Goal: Find specific page/section: Find specific page/section

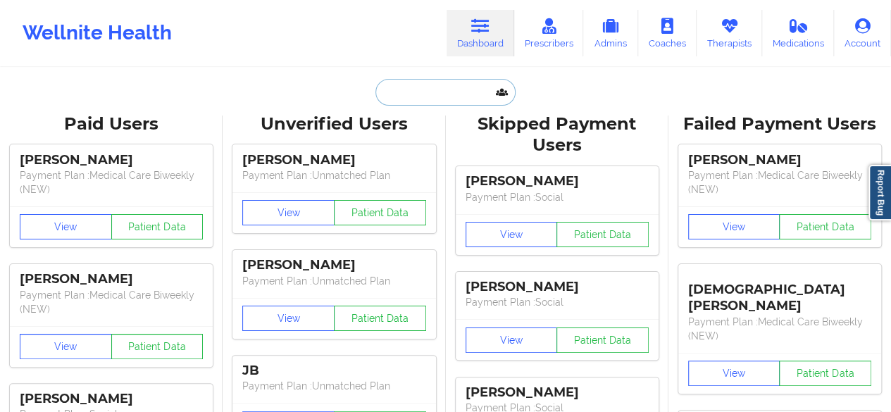
click at [447, 98] on input "text" at bounding box center [444, 92] width 139 height 27
paste input "[EMAIL_ADDRESS][DOMAIN_NAME]"
type input "[EMAIL_ADDRESS][DOMAIN_NAME]"
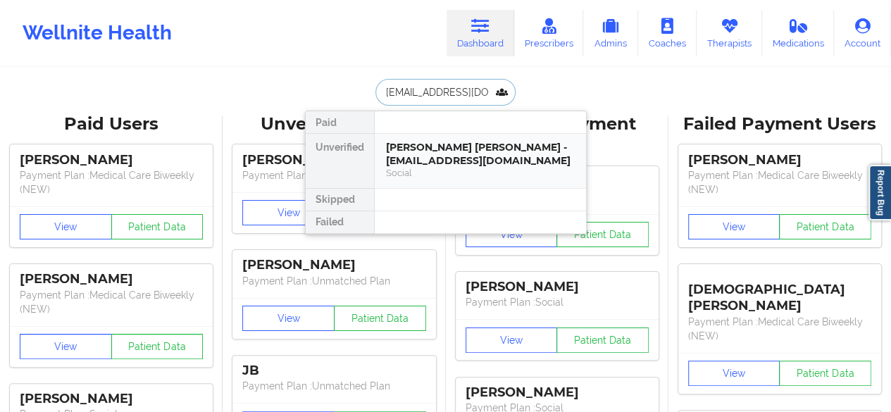
click at [437, 160] on div "[PERSON_NAME] [PERSON_NAME] - [EMAIL_ADDRESS][DOMAIN_NAME]" at bounding box center [480, 154] width 189 height 26
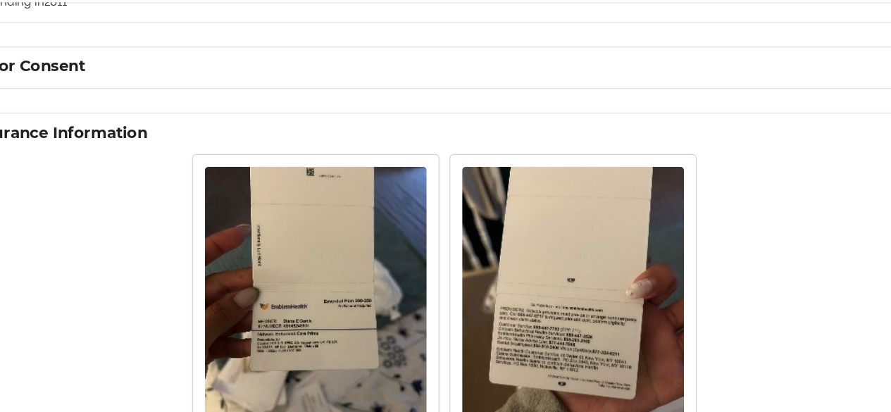
scroll to position [893, 0]
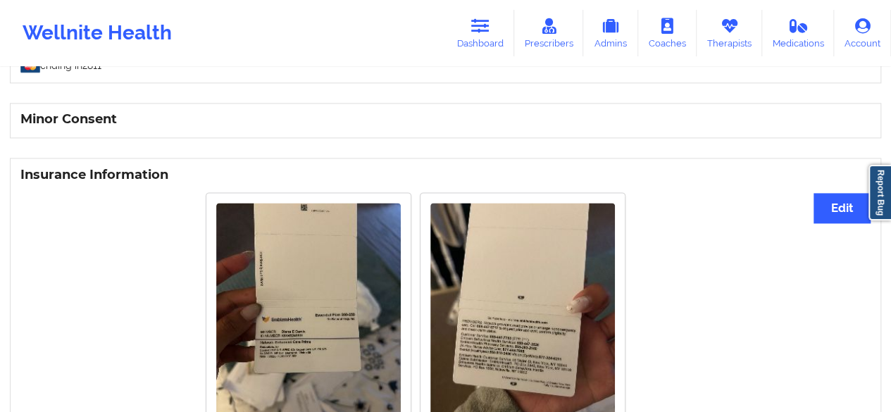
click at [376, 305] on img at bounding box center [308, 326] width 185 height 246
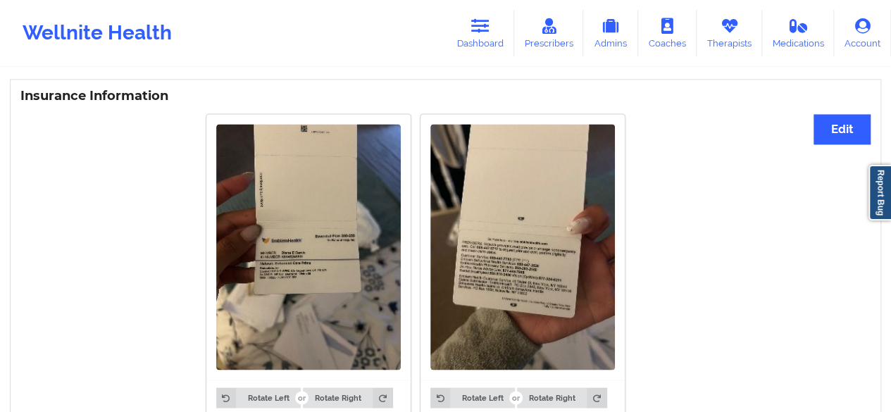
scroll to position [1037, 0]
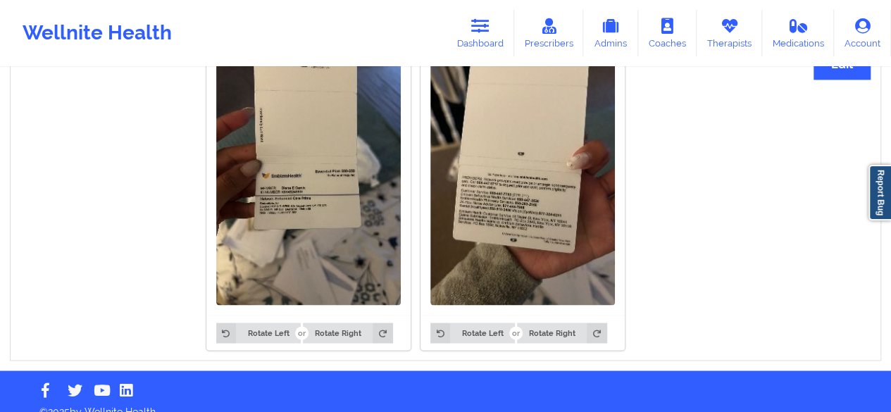
click at [504, 249] on img at bounding box center [522, 182] width 185 height 246
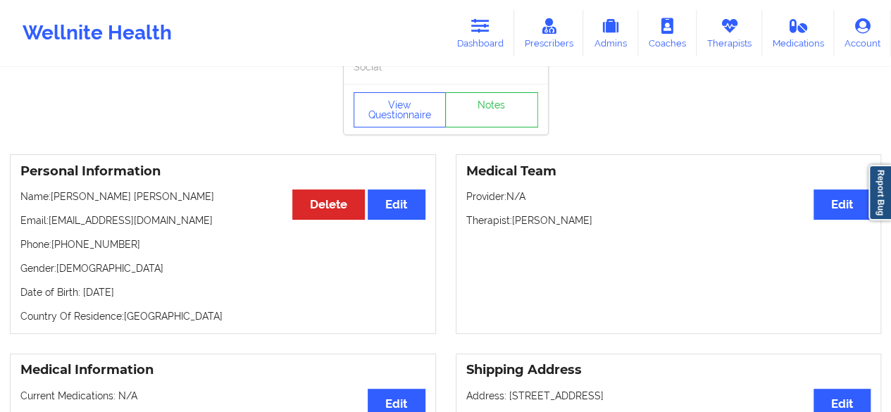
scroll to position [0, 0]
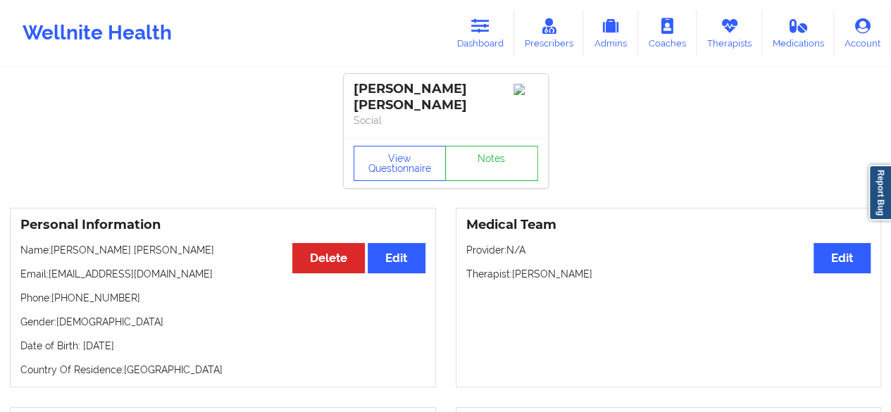
click at [137, 243] on p "Name: [PERSON_NAME] [PERSON_NAME]" at bounding box center [222, 250] width 405 height 14
click at [135, 243] on p "Name: [PERSON_NAME] [PERSON_NAME]" at bounding box center [222, 250] width 405 height 14
drag, startPoint x: 135, startPoint y: 235, endPoint x: 70, endPoint y: 227, distance: 65.3
click at [70, 227] on div "Personal Information Edit Delete Name: [PERSON_NAME] [PERSON_NAME] Email: [EMAI…" at bounding box center [223, 298] width 426 height 180
copy p "[PERSON_NAME] [PERSON_NAME]"
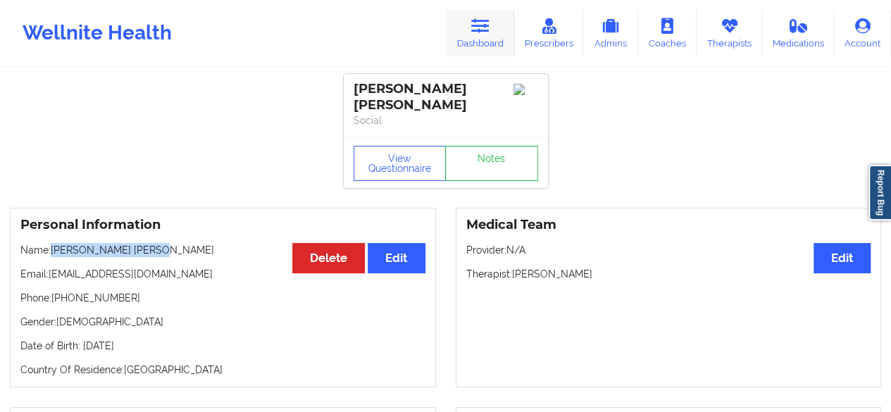
click at [481, 33] on icon at bounding box center [480, 25] width 18 height 15
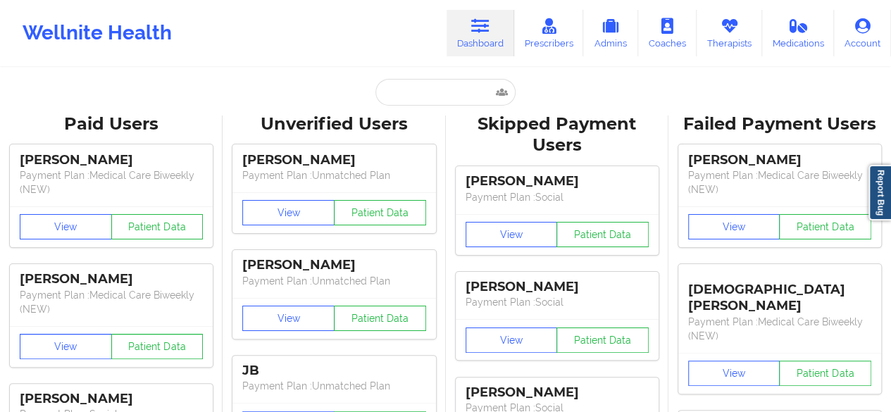
click at [430, 89] on input "text" at bounding box center [444, 92] width 139 height 27
paste input "[EMAIL_ADDRESS][DOMAIN_NAME]"
type input "[EMAIL_ADDRESS][DOMAIN_NAME]"
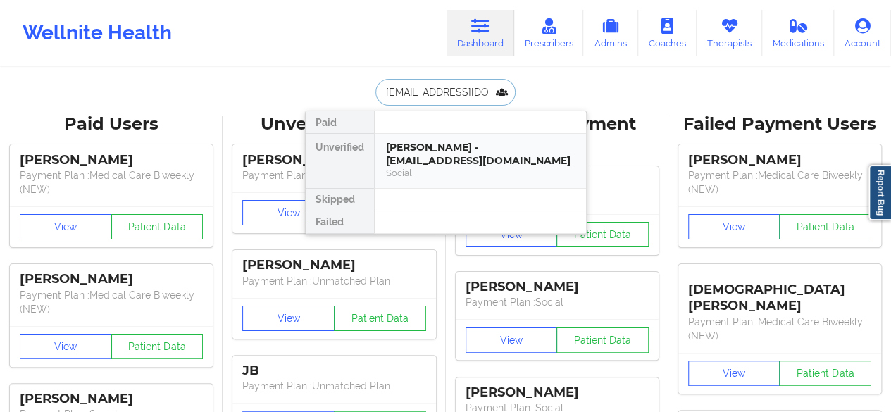
click at [449, 161] on div "[PERSON_NAME] - [EMAIL_ADDRESS][DOMAIN_NAME]" at bounding box center [480, 154] width 189 height 26
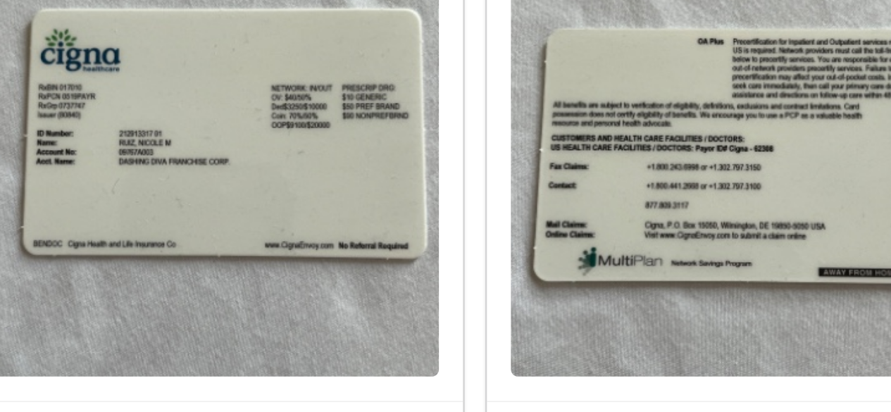
scroll to position [1051, 0]
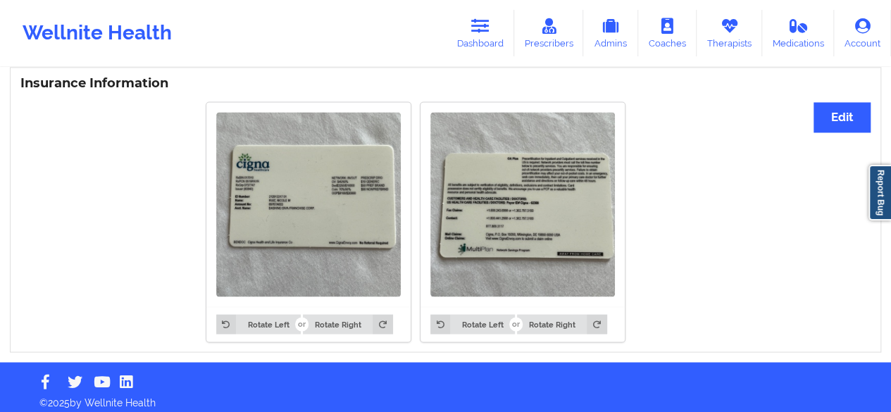
click at [476, 175] on img at bounding box center [522, 204] width 185 height 185
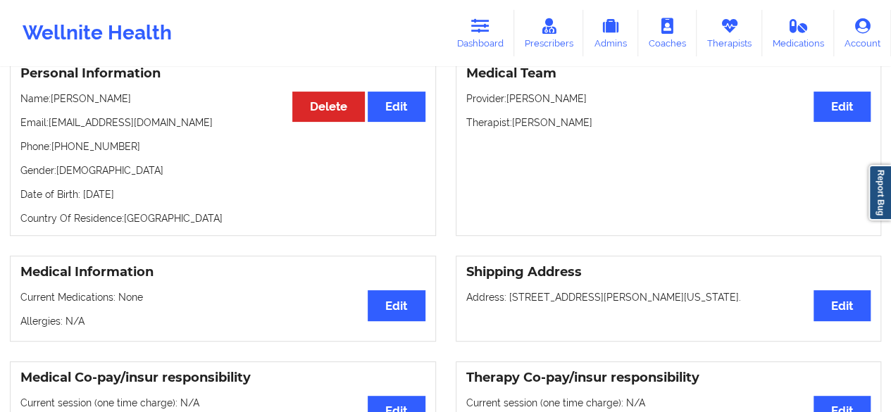
scroll to position [0, 0]
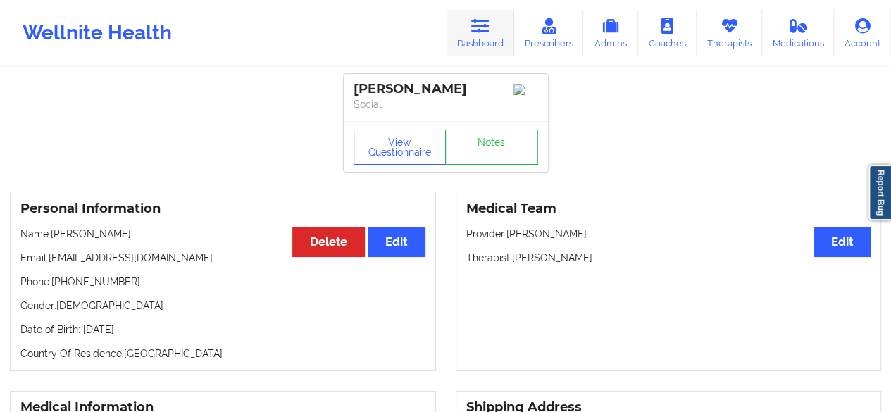
click at [500, 37] on link "Dashboard" at bounding box center [481, 33] width 68 height 46
